Goal: Transaction & Acquisition: Purchase product/service

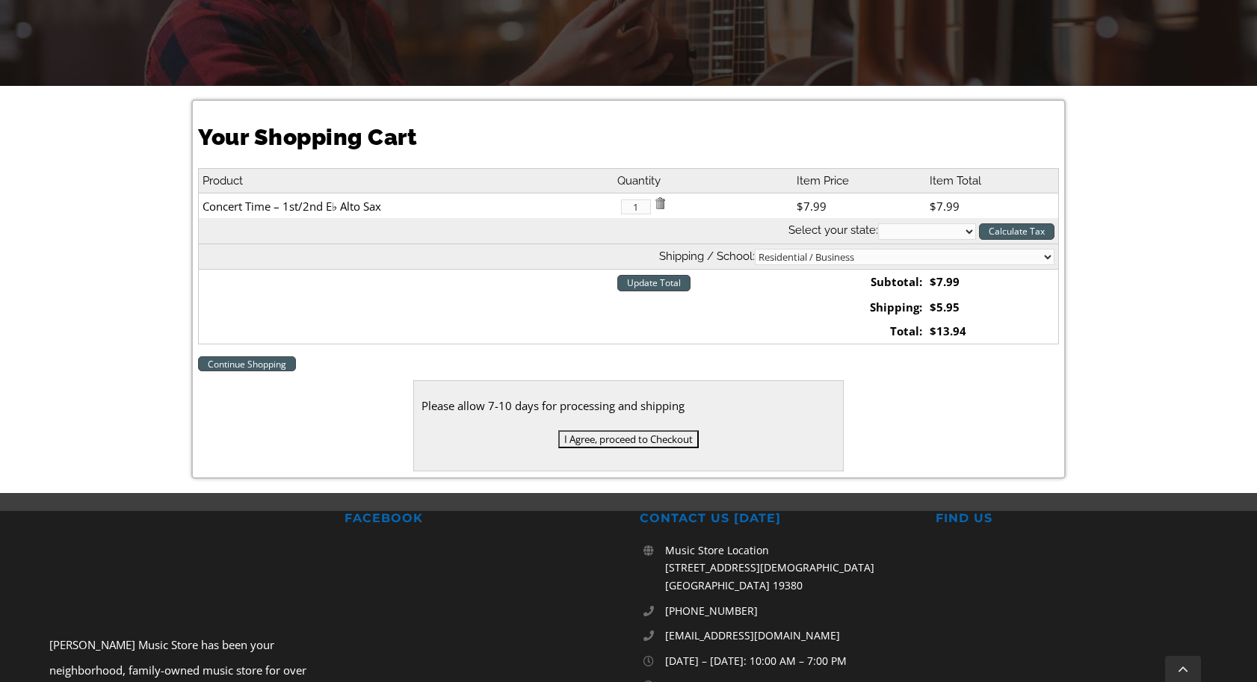
scroll to position [332, 0]
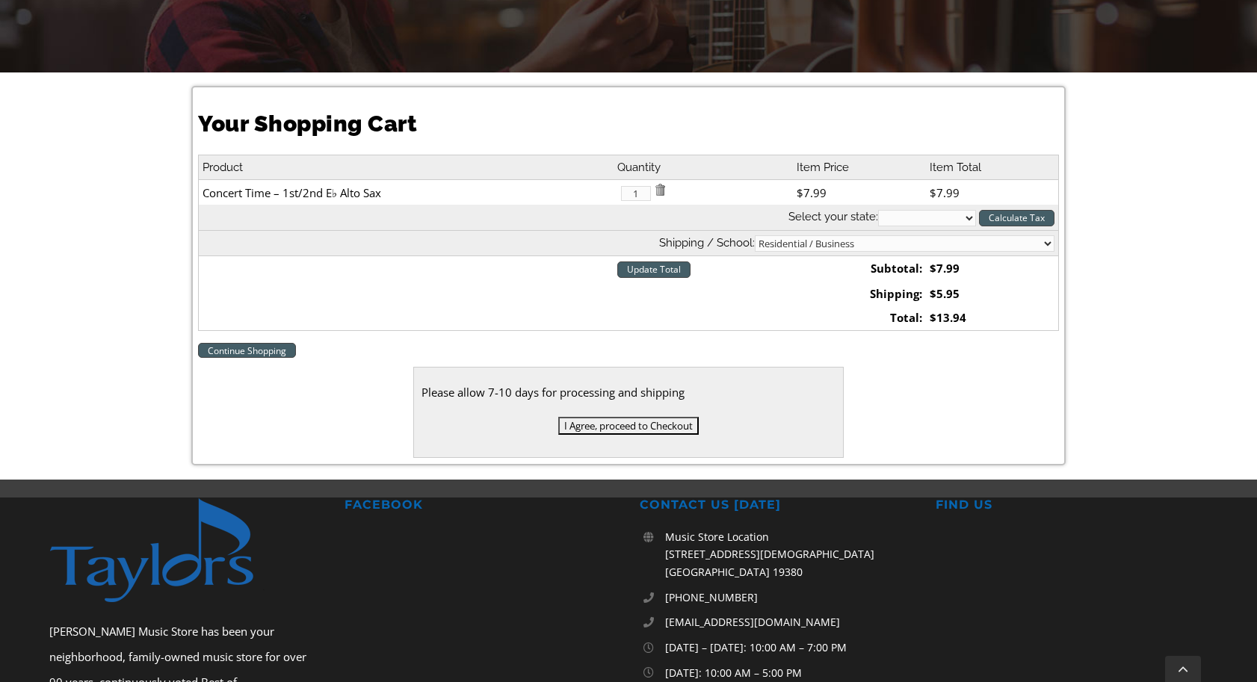
select select "PA"
select select "3"
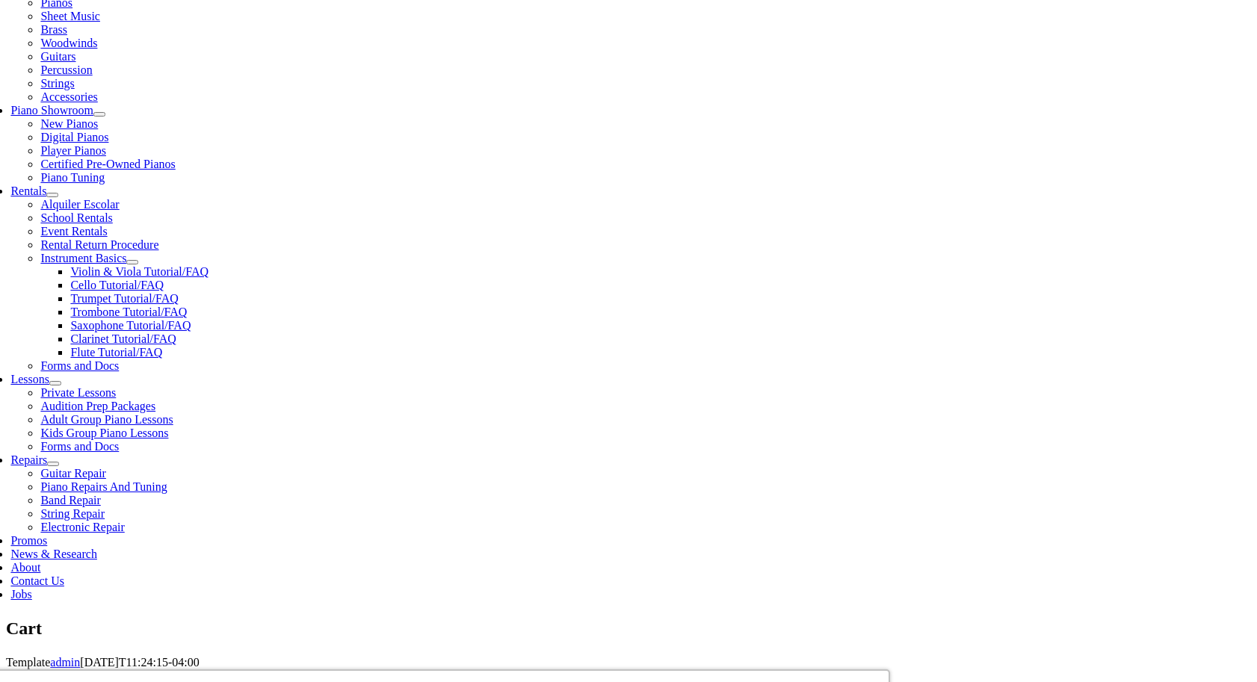
scroll to position [359, 0]
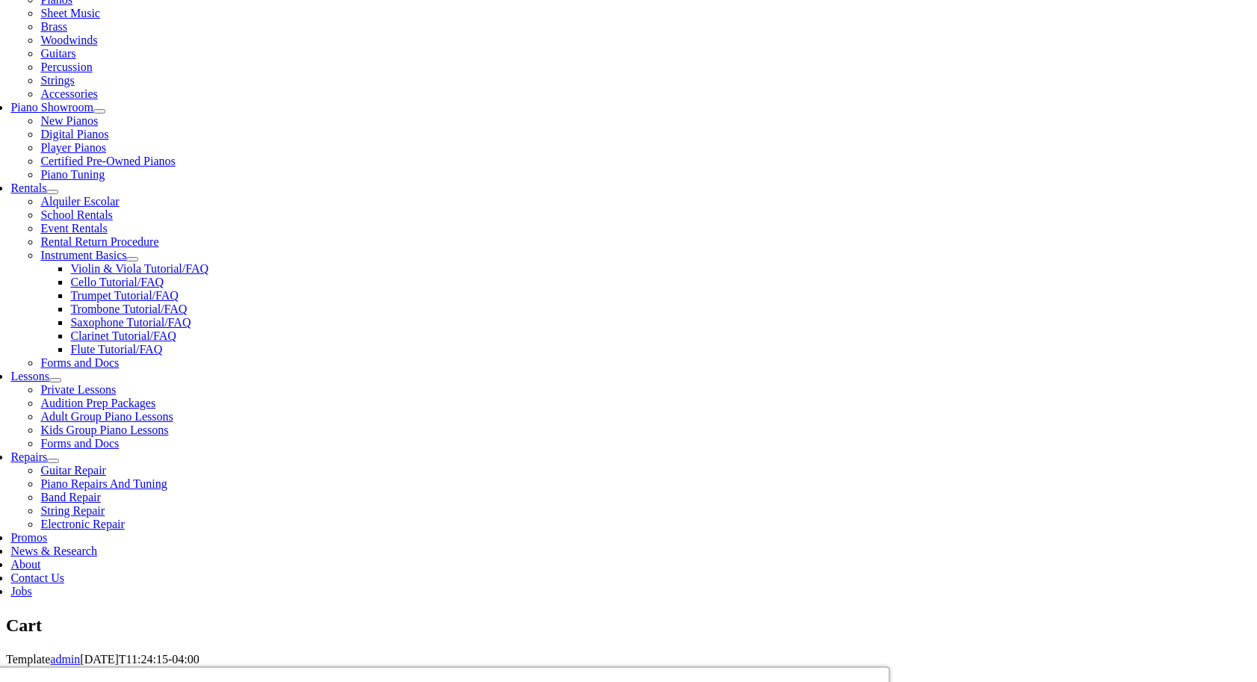
select select "2-Glenwood Elementary"
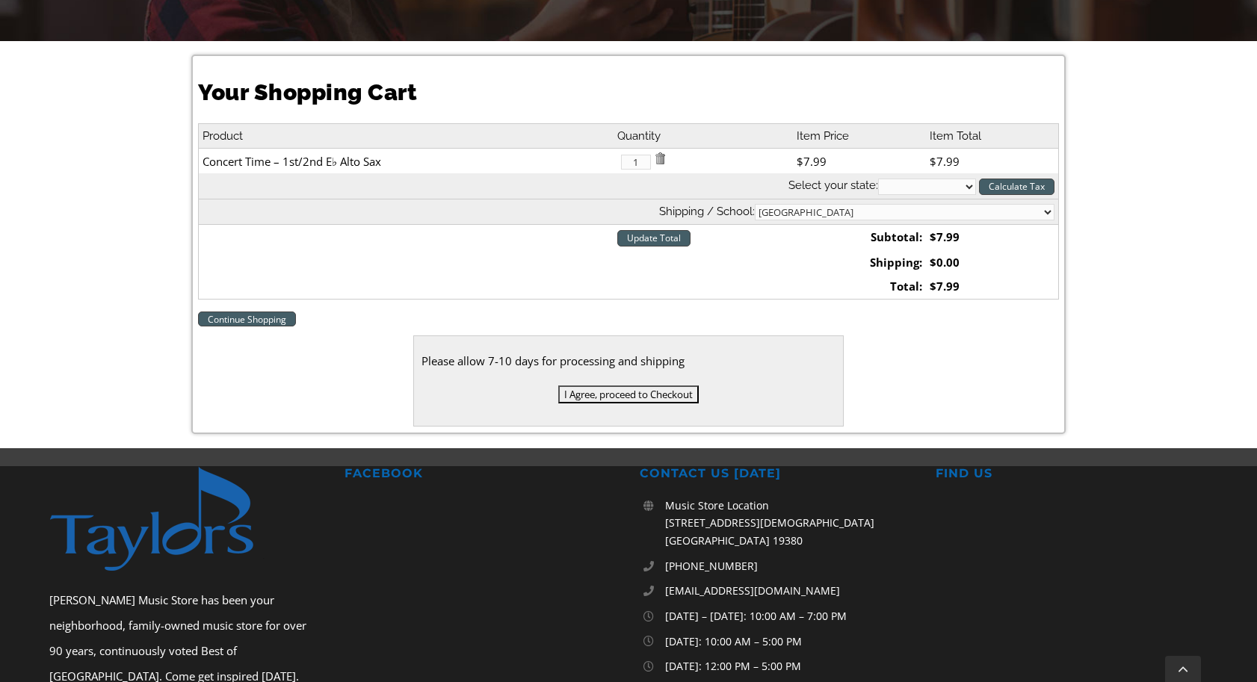
scroll to position [369, 0]
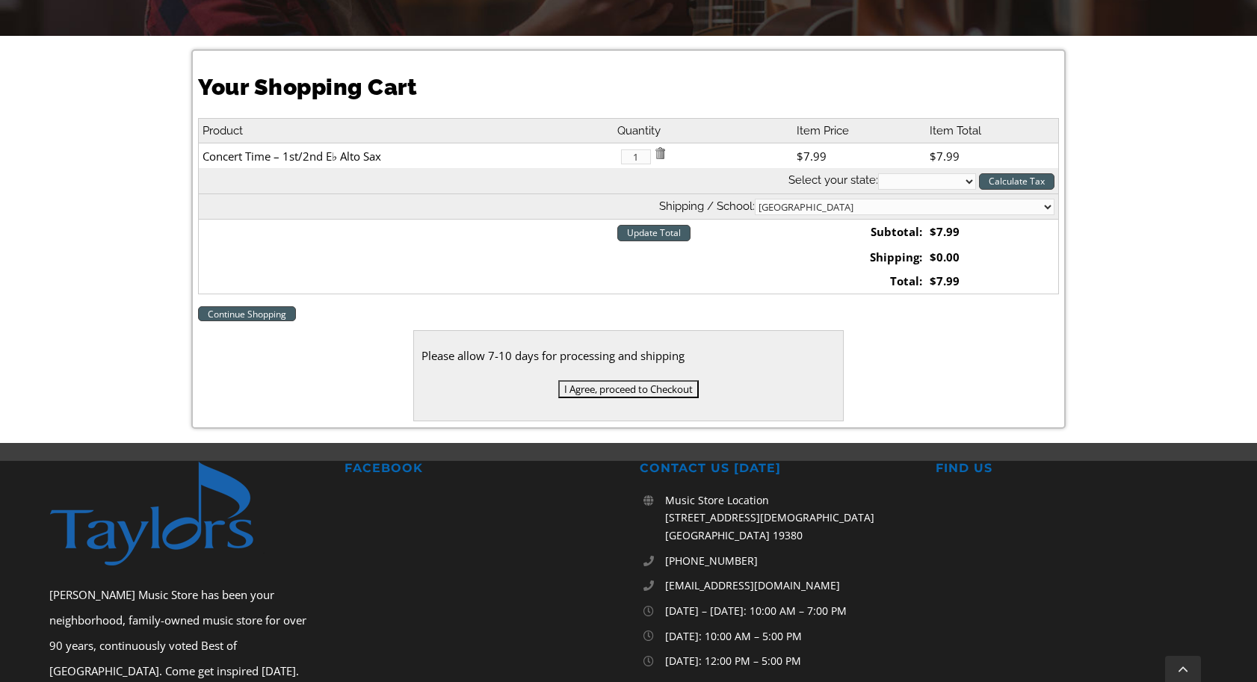
select select "PA"
click at [676, 237] on input "Update Total" at bounding box center [653, 233] width 73 height 16
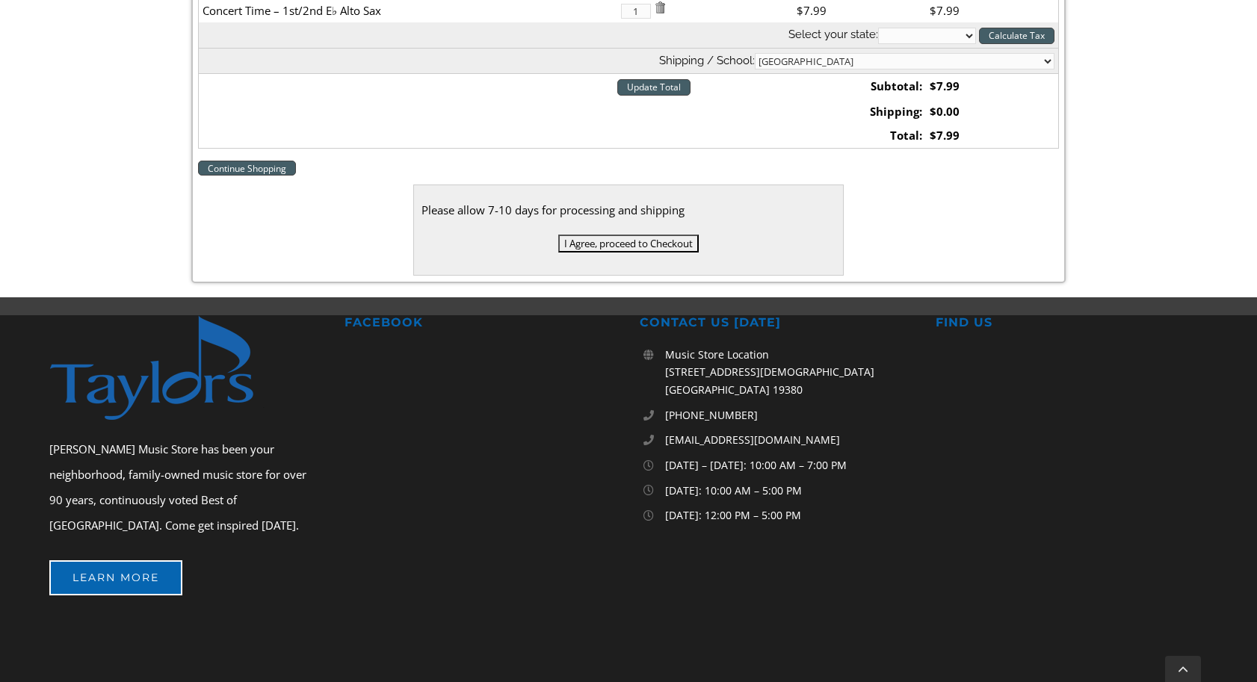
scroll to position [504, 0]
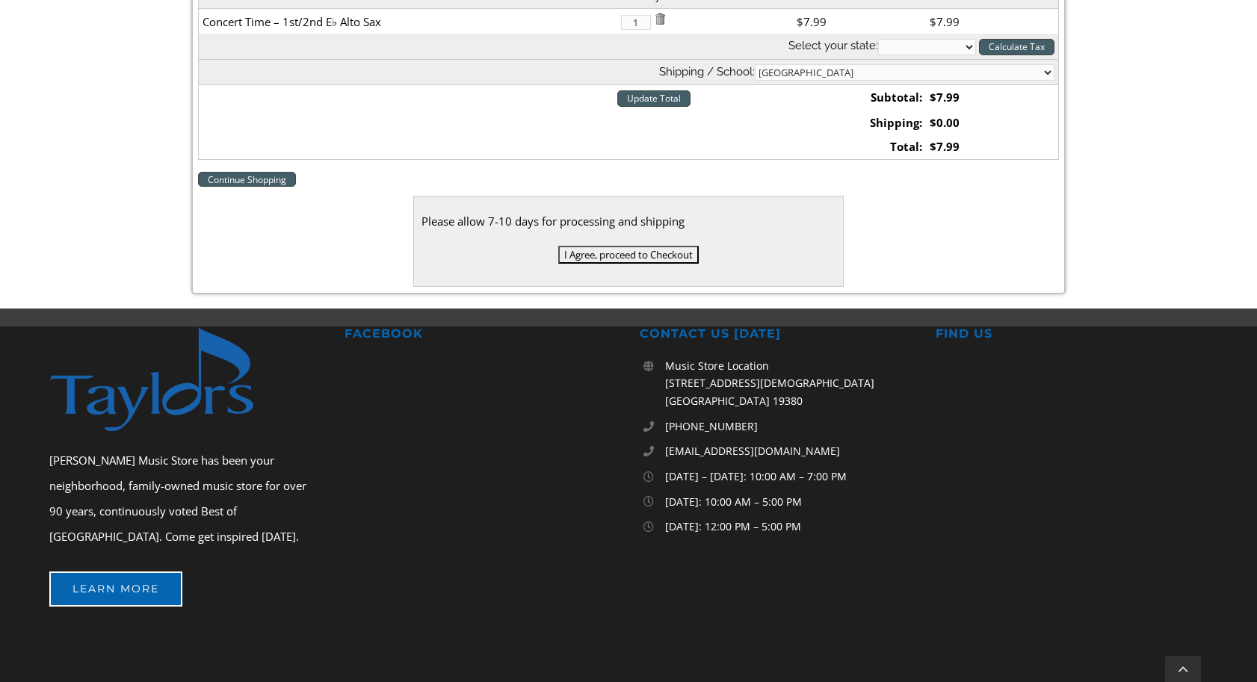
click at [590, 252] on input "I Agree, proceed to Checkout" at bounding box center [628, 255] width 140 height 18
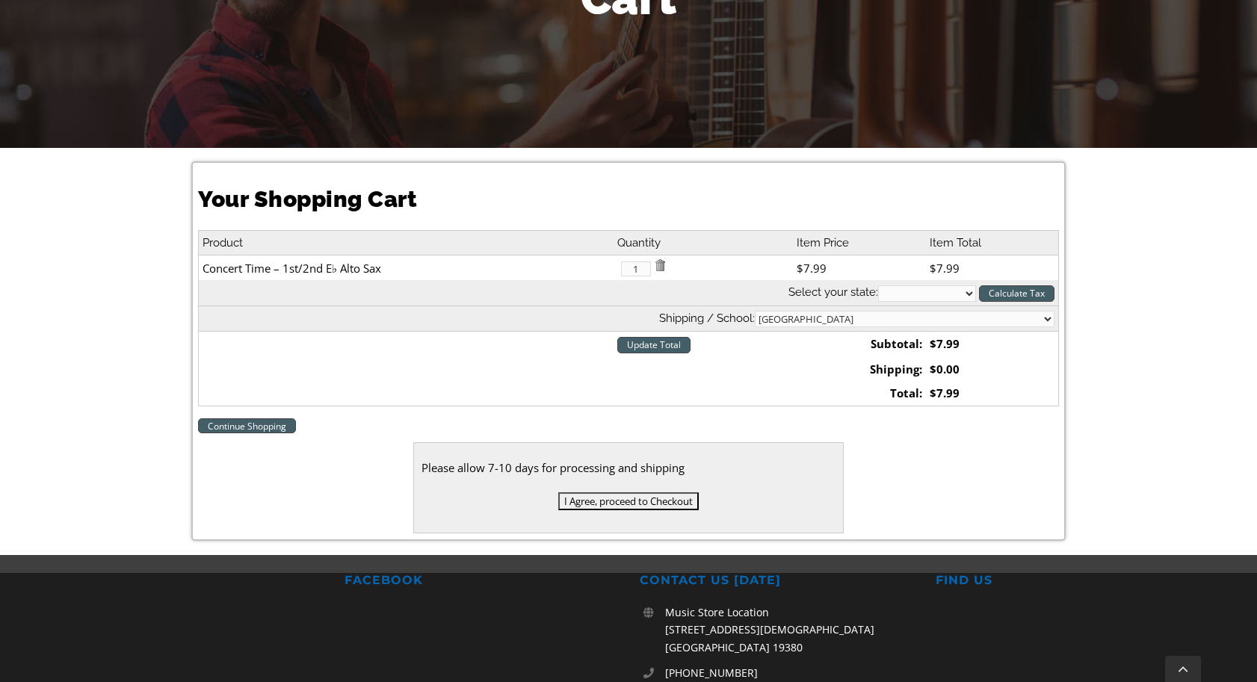
scroll to position [270, 0]
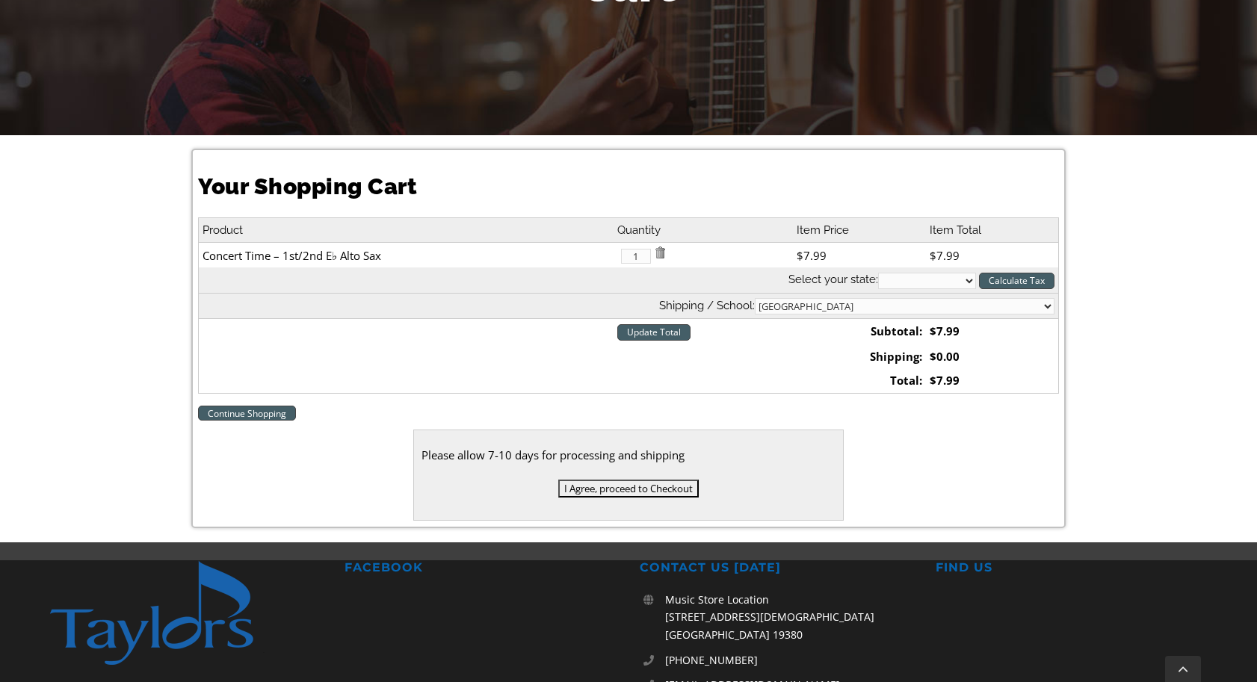
click at [660, 488] on input "I Agree, proceed to Checkout" at bounding box center [628, 489] width 140 height 18
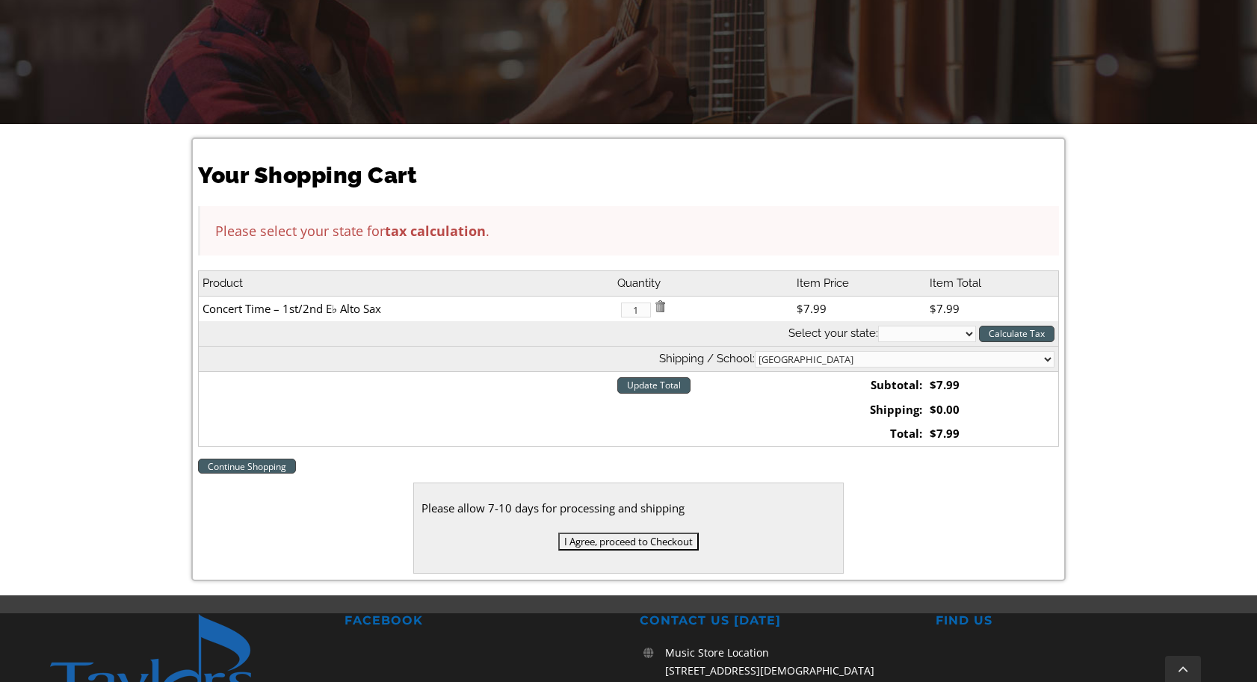
scroll to position [282, 0]
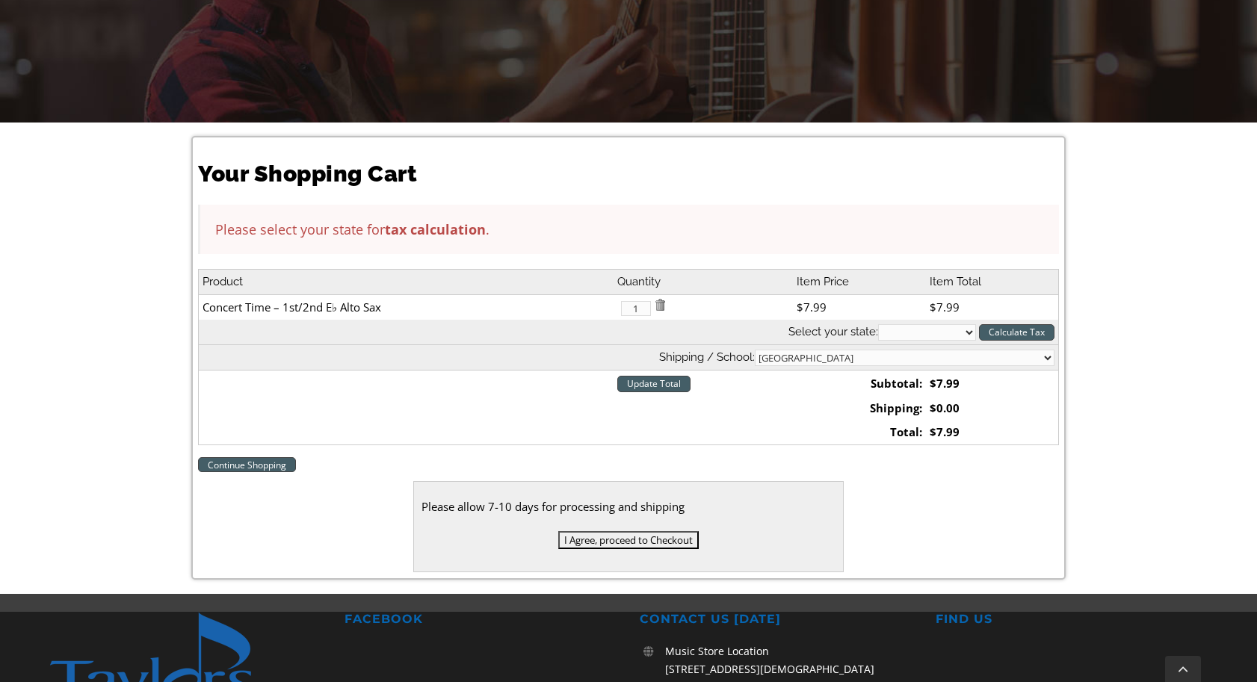
select select "PA"
click at [1013, 330] on input "Calculate Tax" at bounding box center [1016, 332] width 75 height 16
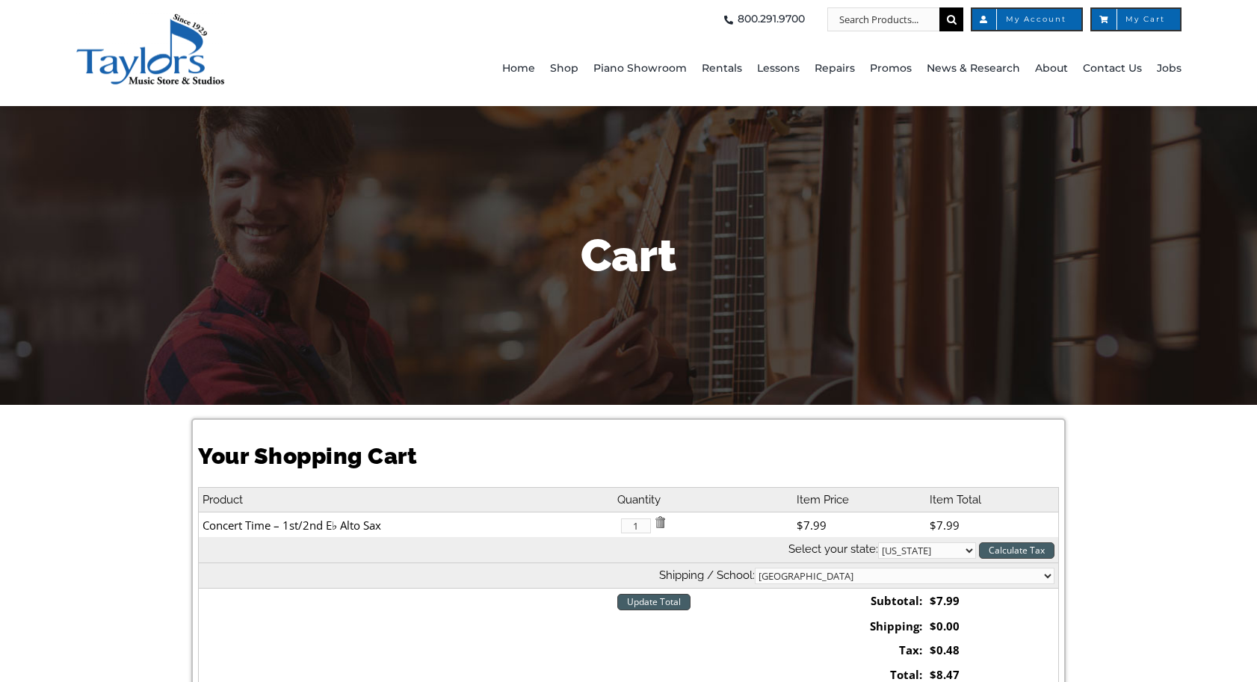
select select "PA"
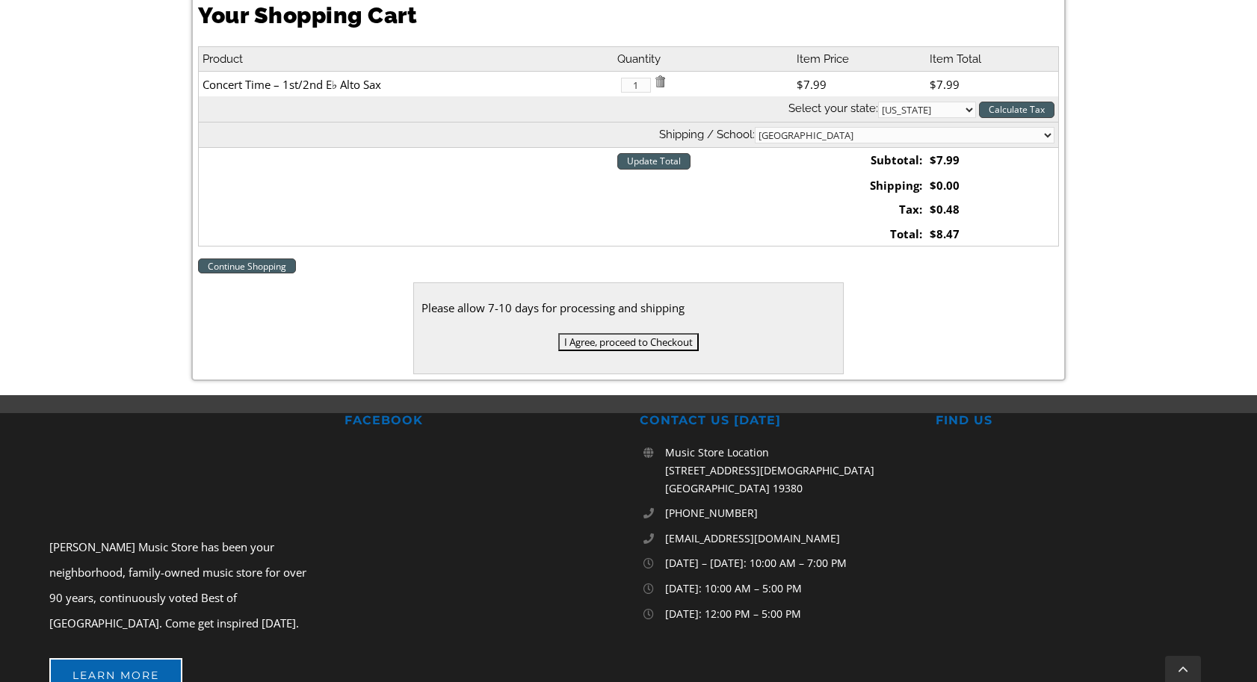
scroll to position [462, 0]
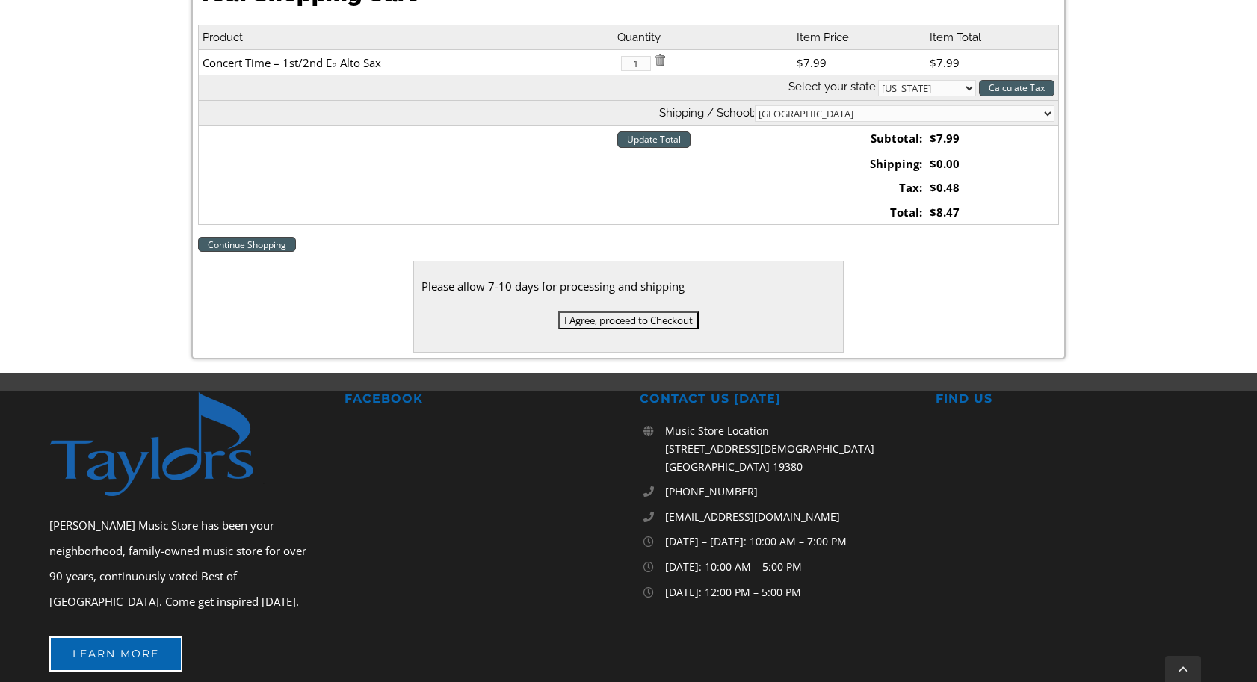
click at [628, 321] on input "I Agree, proceed to Checkout" at bounding box center [628, 321] width 140 height 18
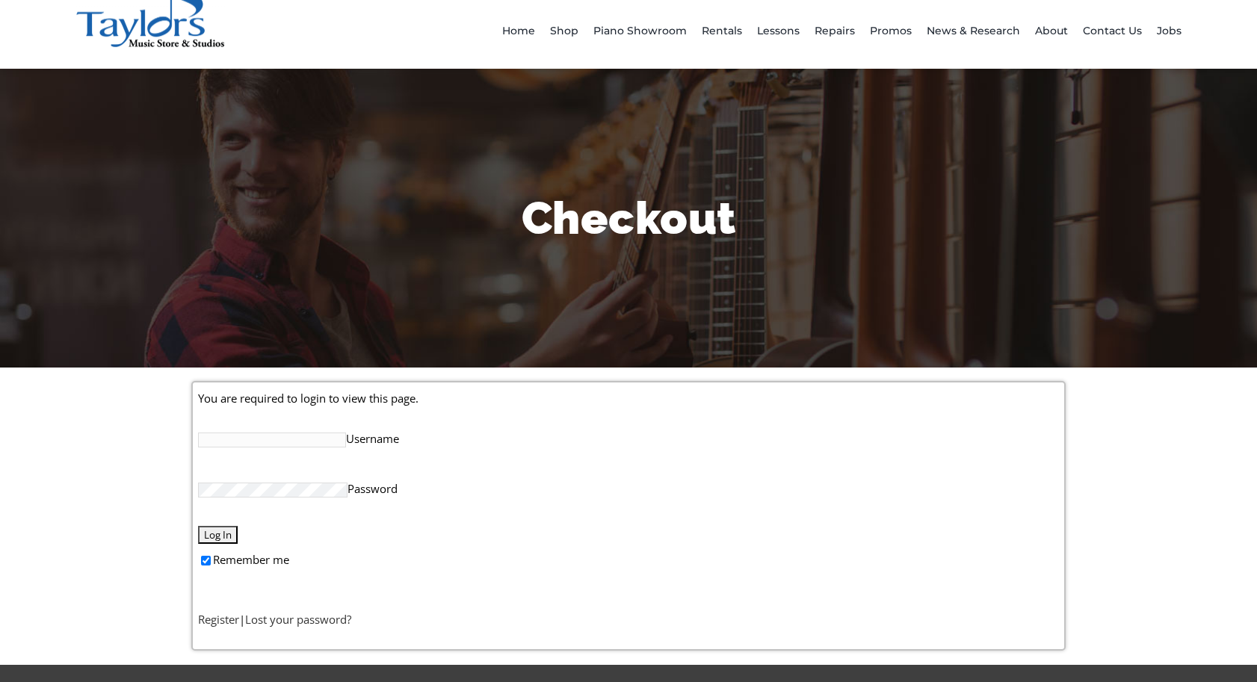
scroll to position [47, 0]
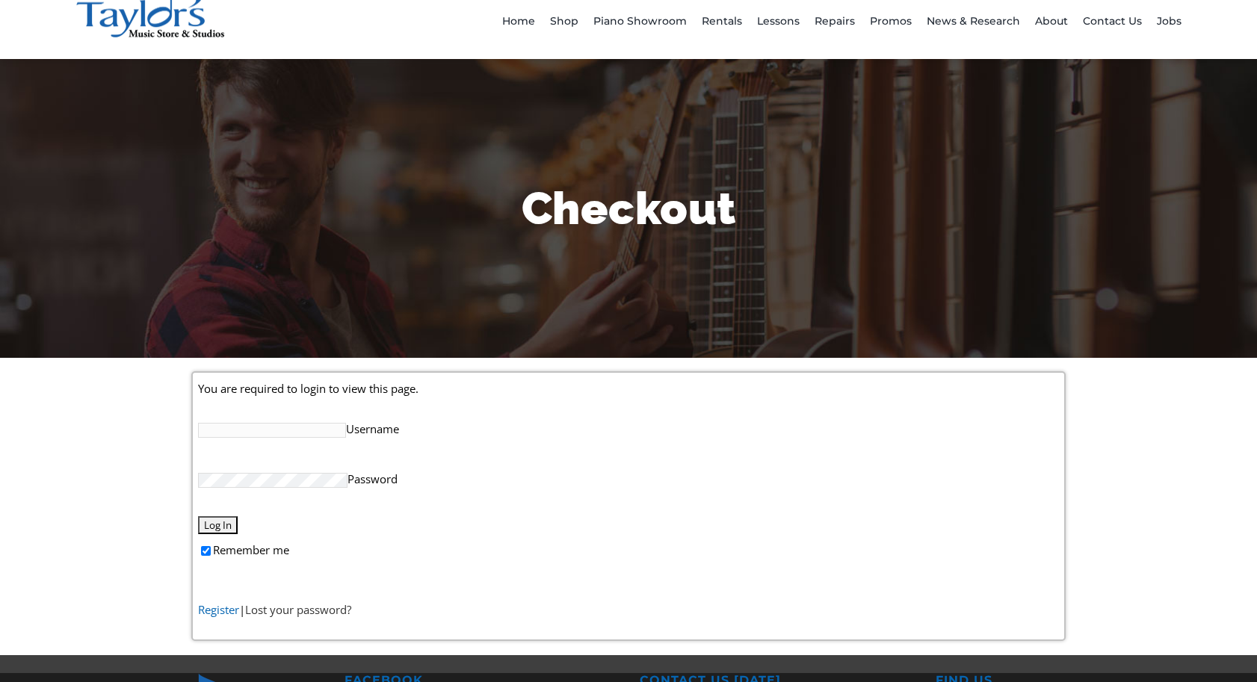
click at [231, 610] on link "Register" at bounding box center [218, 609] width 41 height 15
